Goal: Task Accomplishment & Management: Use online tool/utility

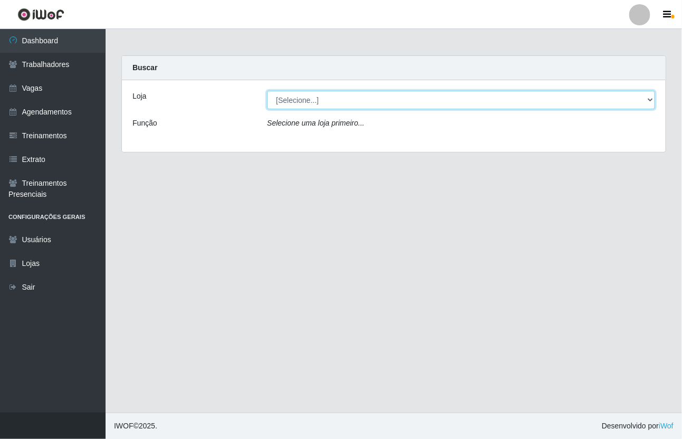
click at [652, 99] on select "[Selecione...] [GEOGRAPHIC_DATA]" at bounding box center [461, 100] width 388 height 18
select select "65"
click at [267, 91] on select "[Selecione...] [GEOGRAPHIC_DATA]" at bounding box center [461, 100] width 388 height 18
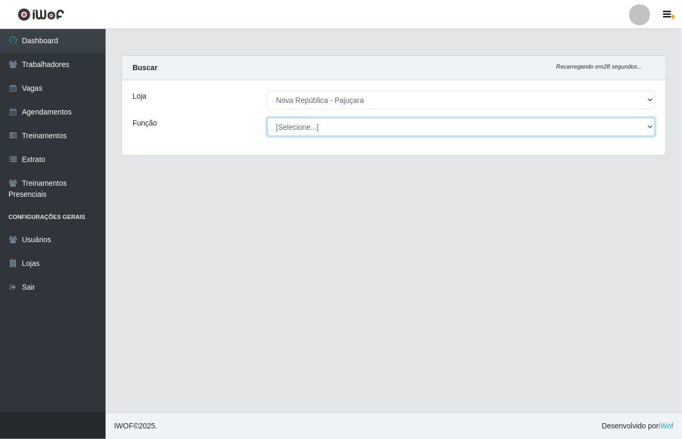
click at [646, 128] on select "[Selecione...] Balconista Operador de Caixa Repositor" at bounding box center [461, 127] width 388 height 18
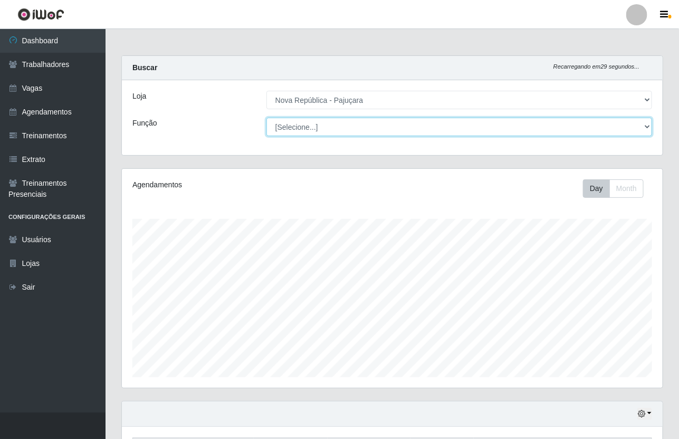
select select "22"
click at [266, 118] on select "[Selecione...] Balconista Operador de Caixa Repositor" at bounding box center [459, 127] width 386 height 18
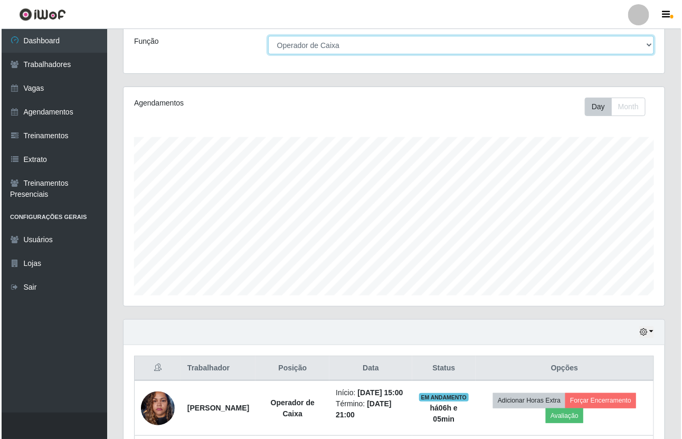
scroll to position [198, 0]
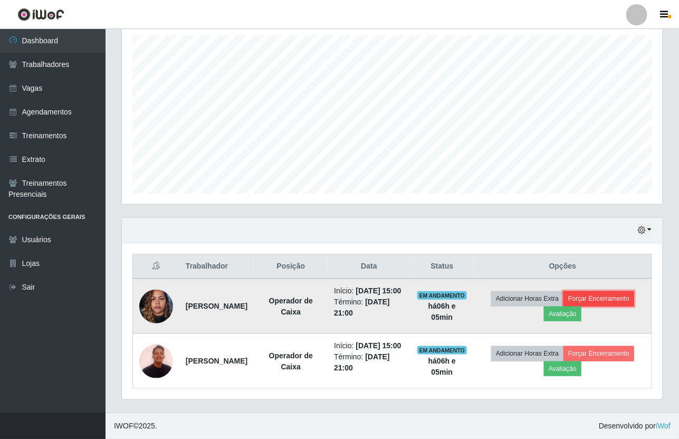
click at [597, 291] on button "Forçar Encerramento" at bounding box center [598, 298] width 71 height 15
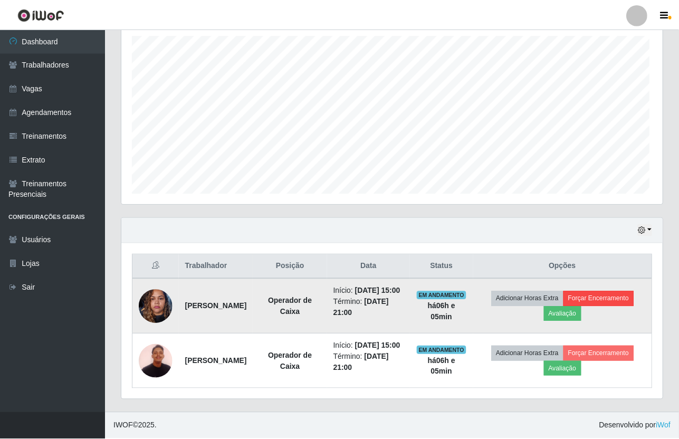
scroll to position [219, 533]
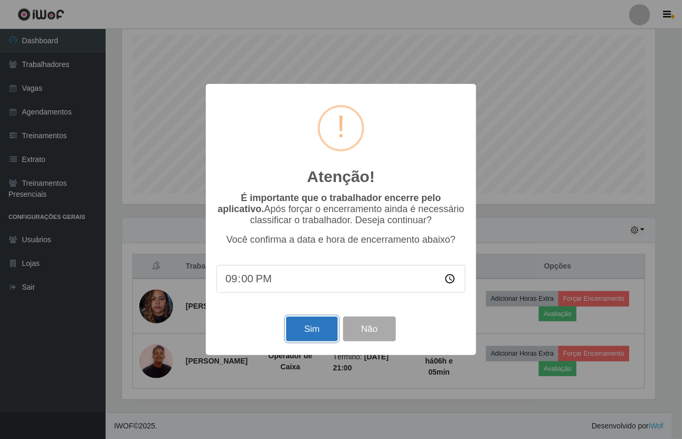
click at [314, 331] on button "Sim" at bounding box center [311, 329] width 51 height 25
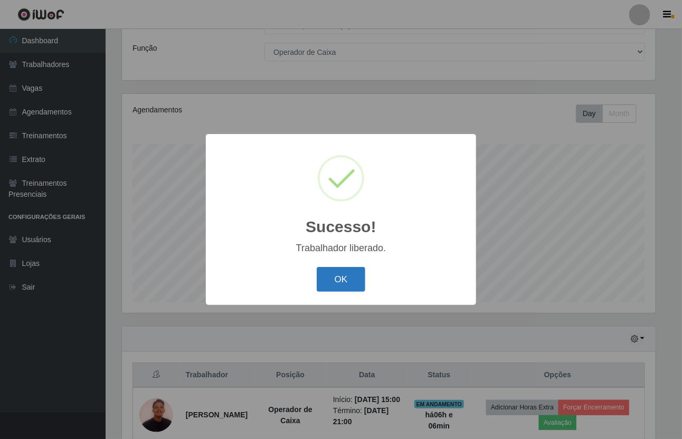
click at [330, 278] on button "OK" at bounding box center [341, 279] width 49 height 25
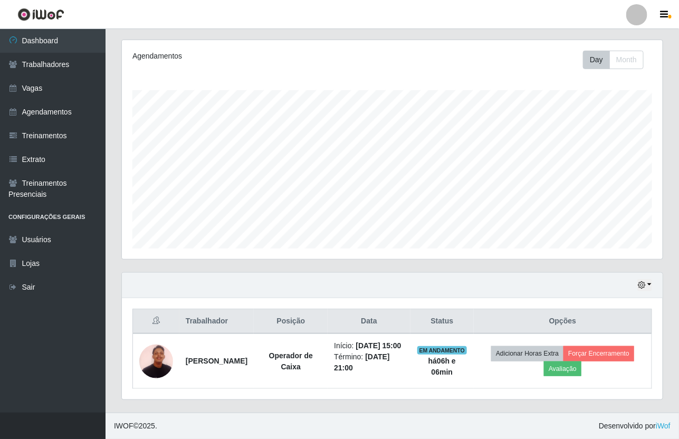
scroll to position [141, 0]
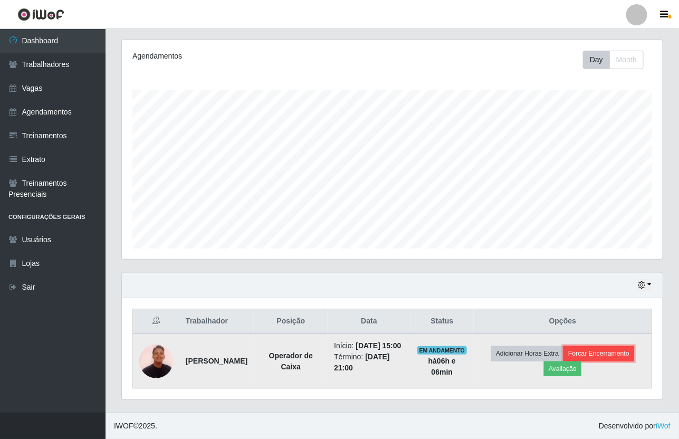
click at [595, 349] on button "Forçar Encerramento" at bounding box center [598, 353] width 71 height 15
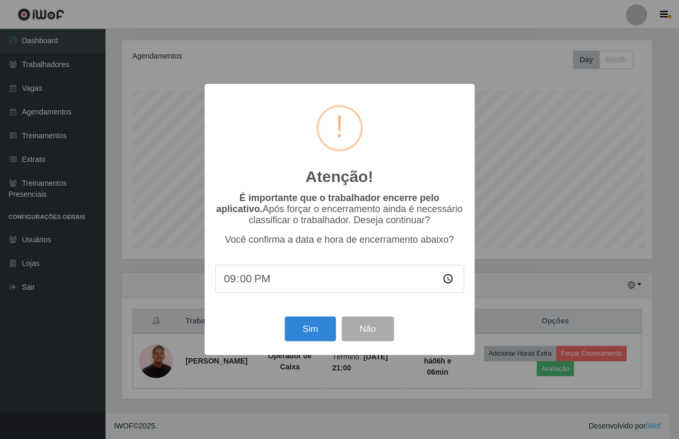
scroll to position [219, 533]
click at [311, 326] on button "Sim" at bounding box center [311, 329] width 51 height 25
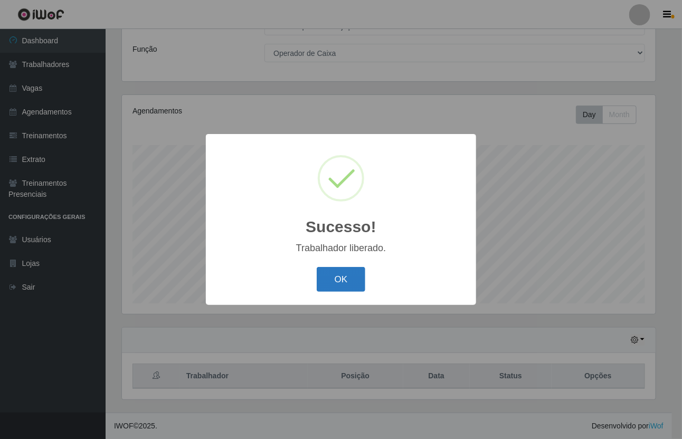
click at [347, 278] on button "OK" at bounding box center [341, 279] width 49 height 25
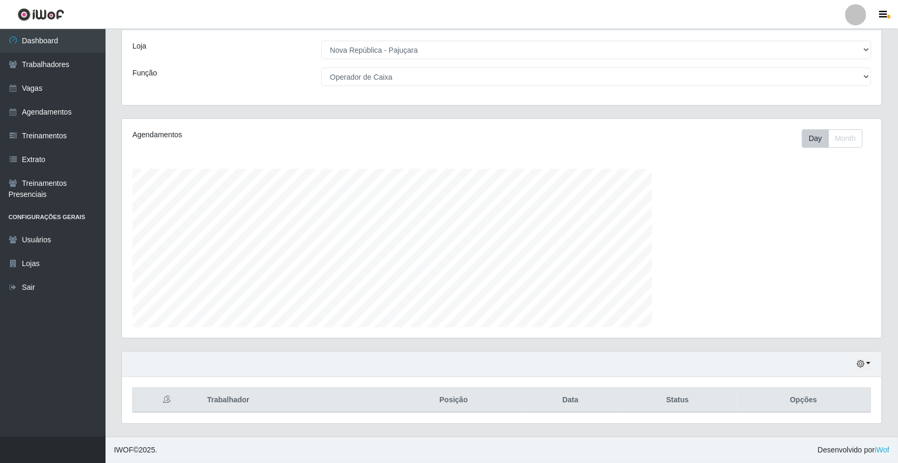
scroll to position [219, 760]
